Goal: Find specific page/section: Find specific page/section

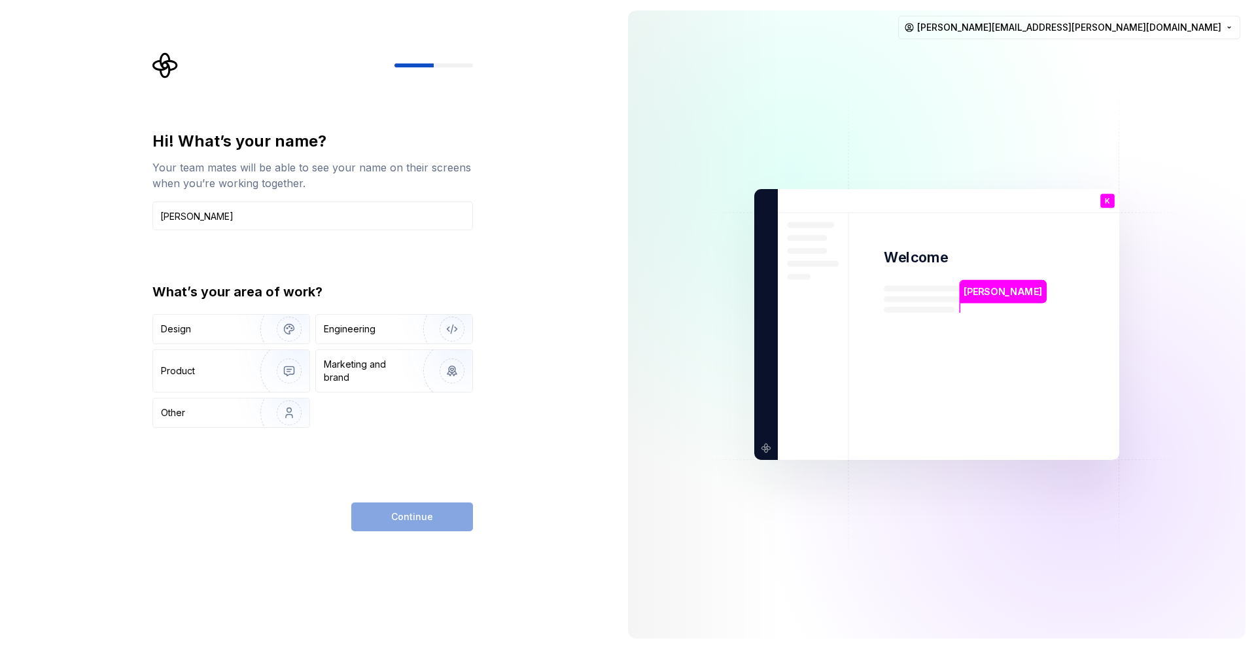
type input "[PERSON_NAME]"
click at [268, 505] on div "Continue" at bounding box center [312, 517] width 321 height 29
click at [281, 414] on img "button" at bounding box center [281, 413] width 84 height 88
click at [408, 521] on span "Continue" at bounding box center [412, 516] width 42 height 13
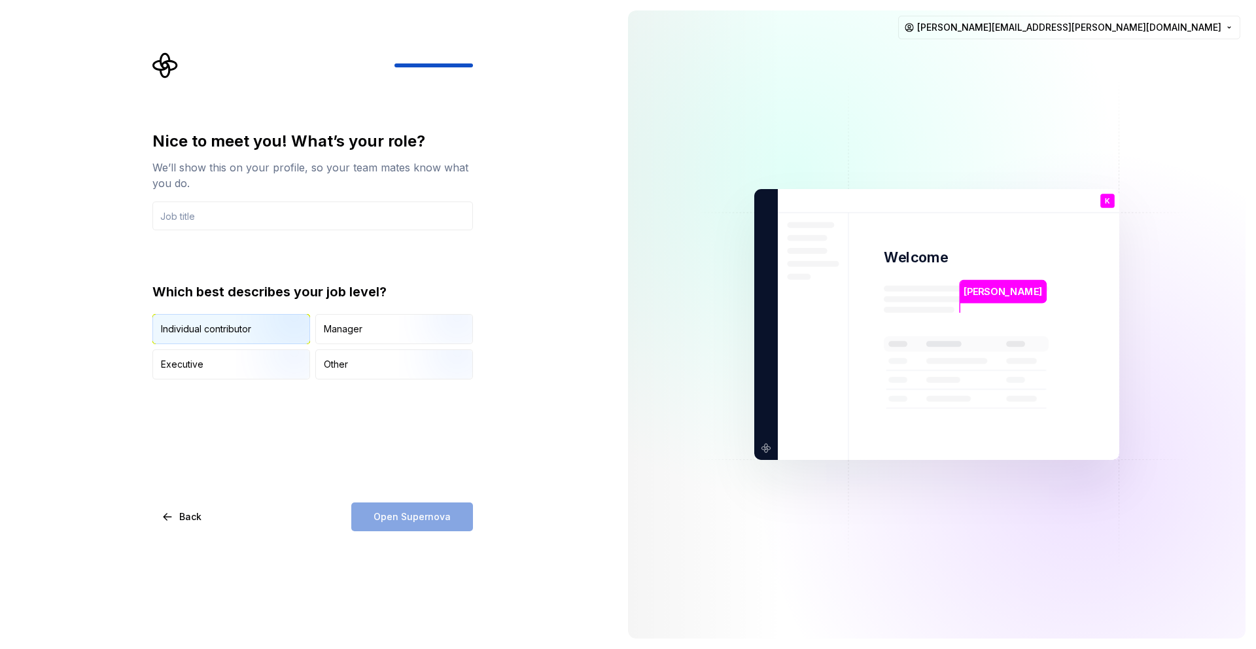
click at [255, 330] on img "button" at bounding box center [278, 346] width 84 height 88
click at [386, 523] on div "Open Supernova" at bounding box center [412, 517] width 122 height 29
click at [271, 217] on input "text" at bounding box center [312, 216] width 321 height 29
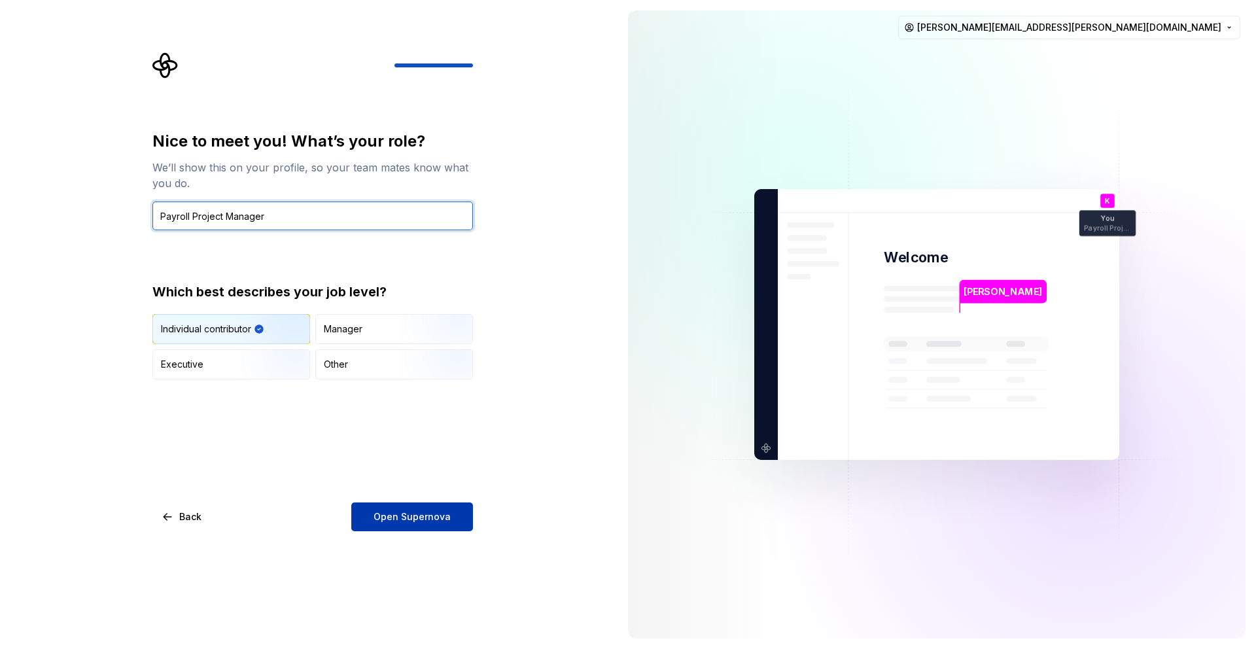
type input "Payroll Project Manager"
click at [374, 518] on button "Open Supernova" at bounding box center [412, 517] width 122 height 29
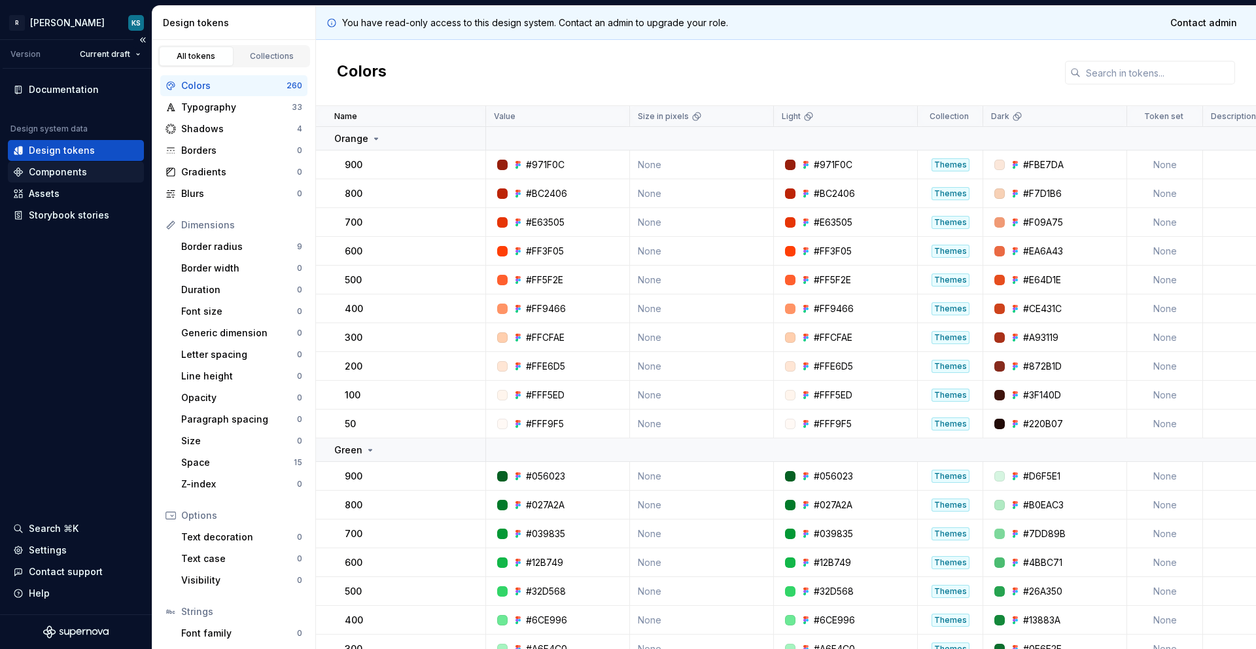
click at [88, 172] on div "Components" at bounding box center [76, 172] width 126 height 13
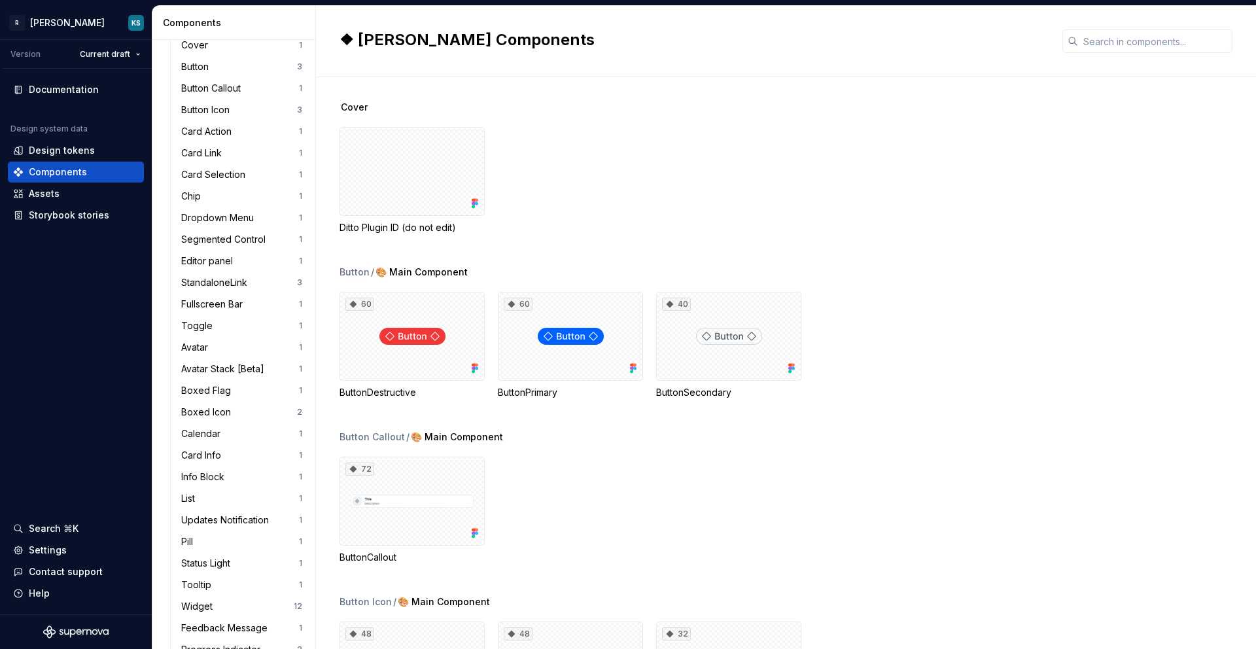
scroll to position [97, 0]
